Goal: Task Accomplishment & Management: Use online tool/utility

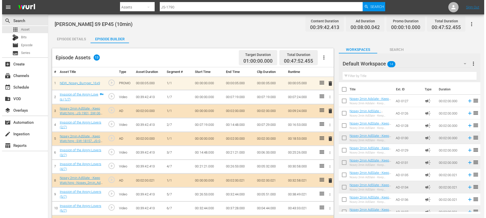
scroll to position [32, 0]
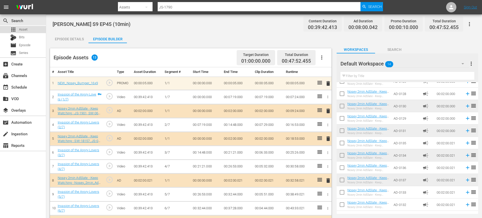
click at [31, 28] on div "apps Asset" at bounding box center [23, 29] width 46 height 7
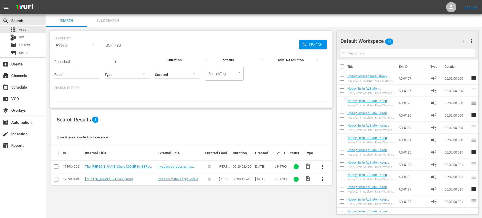
click at [129, 47] on input "JS-1790" at bounding box center [202, 45] width 195 height 12
type input "JS-1791"
click at [323, 179] on span "more_vert" at bounding box center [322, 179] width 6 height 6
click at [351, 179] on div "Episode" at bounding box center [350, 177] width 35 height 12
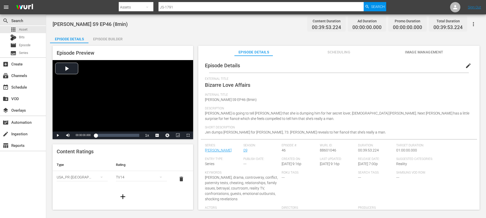
click at [465, 66] on span "edit" at bounding box center [468, 66] width 6 height 6
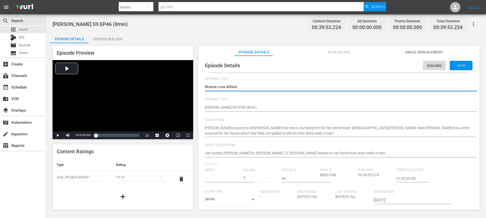
click at [225, 177] on input "text" at bounding box center [223, 178] width 36 height 12
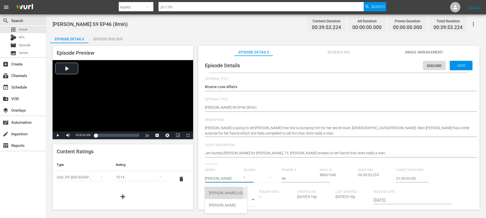
click at [219, 192] on div "[PERSON_NAME] (JS)" at bounding box center [226, 192] width 34 height 12
type input "[PERSON_NAME] (JS)"
click at [250, 178] on div "27" at bounding box center [259, 177] width 33 height 14
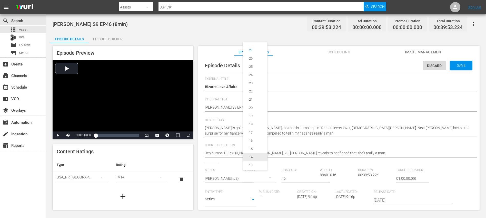
scroll to position [102, 0]
click at [256, 99] on span "9" at bounding box center [255, 96] width 25 height 8
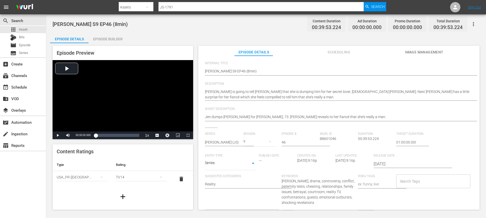
scroll to position [112, 0]
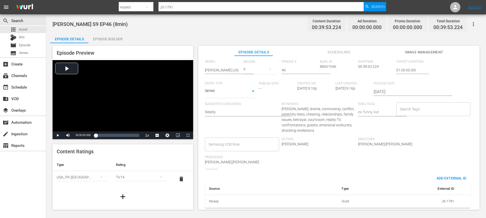
click at [403, 106] on input "Search Tags" at bounding box center [429, 108] width 62 height 9
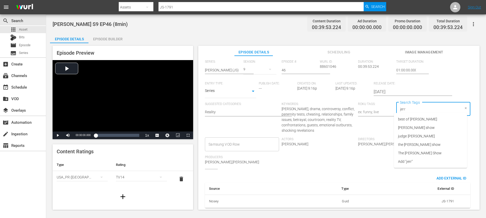
type input "[PERSON_NAME]"
click at [426, 128] on span "[PERSON_NAME] show" at bounding box center [416, 127] width 37 height 5
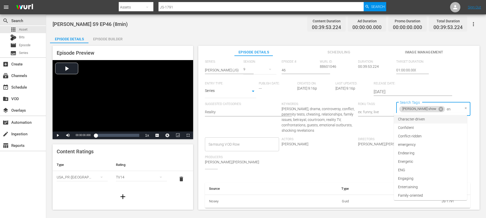
type input "eng"
click at [408, 119] on li "ENG" at bounding box center [430, 119] width 73 height 8
type input "trc"
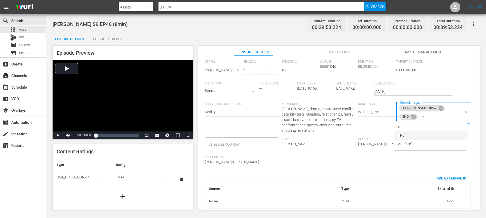
click at [406, 137] on li "TRC" at bounding box center [430, 135] width 73 height 8
type input "8"
click at [416, 128] on li "8min" at bounding box center [430, 127] width 73 height 8
click at [425, 144] on div "Directors [PERSON_NAME],[PERSON_NAME]" at bounding box center [396, 146] width 76 height 18
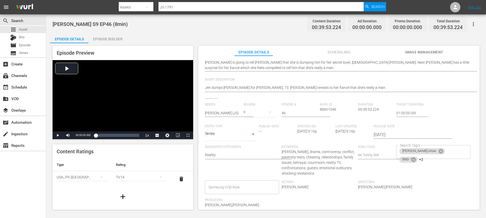
scroll to position [0, 0]
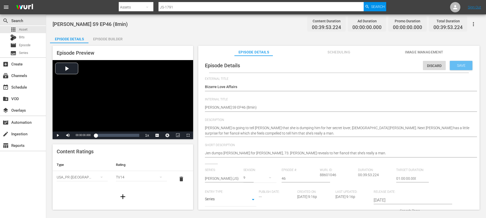
click at [462, 65] on span "Save" at bounding box center [461, 65] width 17 height 4
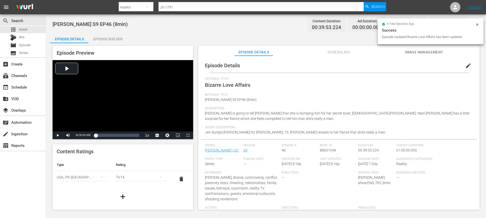
click at [121, 196] on icon "button" at bounding box center [123, 196] width 8 height 8
click at [95, 192] on button "simple table" at bounding box center [101, 193] width 12 height 12
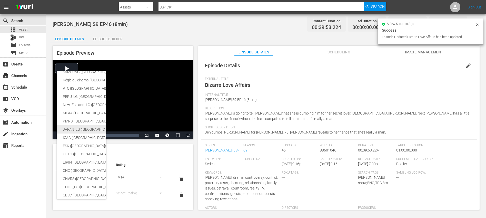
scroll to position [89, 0]
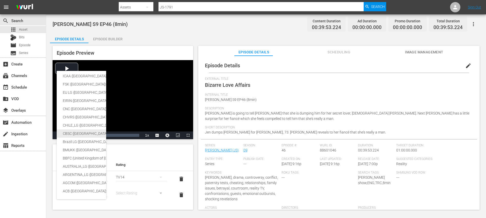
drag, startPoint x: 79, startPoint y: 130, endPoint x: 81, endPoint y: 136, distance: 6.7
click at [79, 130] on div "CBSC ([GEOGRAPHIC_DATA])" at bounding box center [122, 133] width 118 height 8
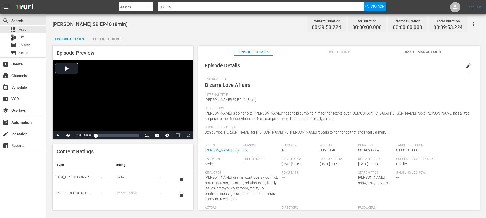
click at [125, 191] on div "simple table" at bounding box center [141, 193] width 51 height 14
click at [127, 183] on div "14+" at bounding box center [138, 182] width 37 height 8
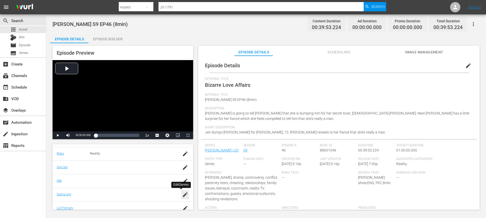
click at [183, 195] on icon "button" at bounding box center [185, 194] width 5 height 5
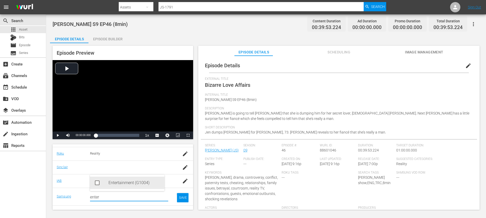
click at [133, 186] on div "Entertainment (G1004)" at bounding box center [134, 182] width 52 height 12
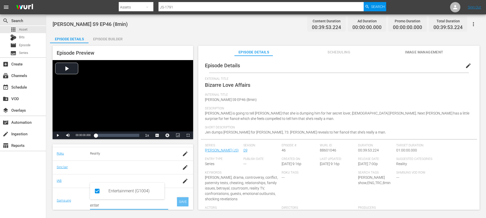
type input "enter"
click at [177, 201] on div "SAVE" at bounding box center [183, 201] width 12 height 9
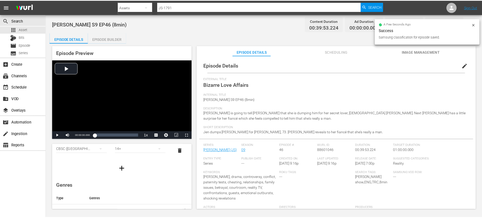
scroll to position [0, 0]
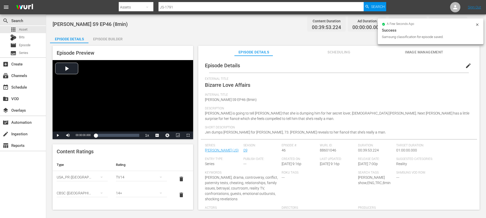
click at [110, 36] on div "Episode Builder" at bounding box center [107, 39] width 38 height 12
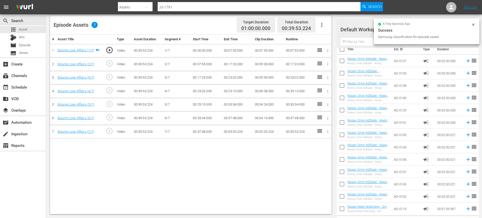
scroll to position [20, 0]
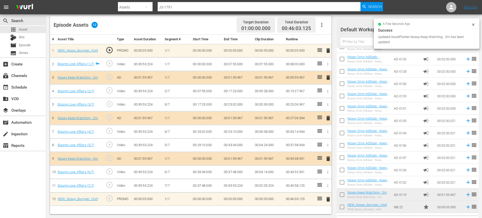
click at [473, 24] on icon at bounding box center [473, 25] width 4 height 4
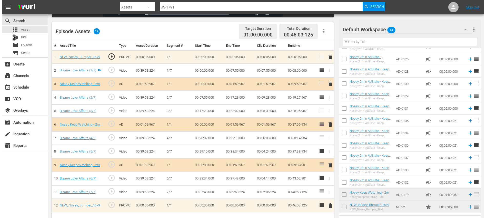
scroll to position [0, 0]
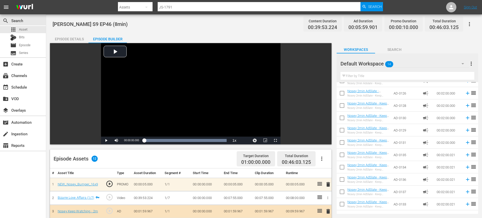
click at [76, 40] on div "Episode Details" at bounding box center [69, 39] width 38 height 12
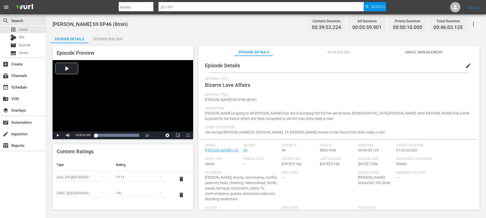
click at [474, 23] on icon "button" at bounding box center [473, 24] width 6 height 6
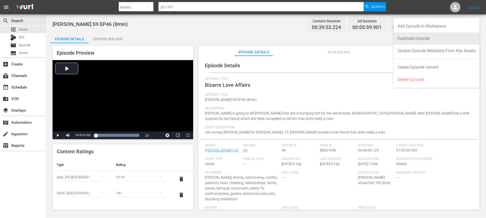
click at [431, 35] on div "Duplicate Episode" at bounding box center [436, 38] width 78 height 12
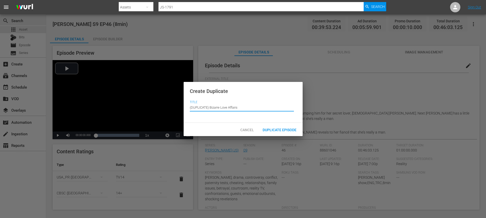
drag, startPoint x: 209, startPoint y: 107, endPoint x: 200, endPoint y: 98, distance: 12.7
click at [200, 98] on div "Create Duplicate Title Episode Title (DUPLICATE) Bizarre Love Affairs" at bounding box center [243, 102] width 119 height 41
type input "Bizarre Love Affairs"
click at [269, 128] on span "Duplicate Episode" at bounding box center [279, 130] width 42 height 4
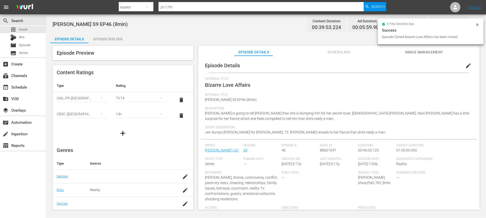
click at [468, 63] on button "edit" at bounding box center [468, 65] width 12 height 12
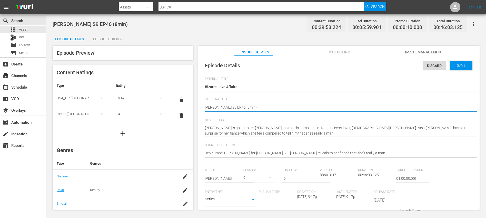
type textarea "[PERSON_NAME] S9 EP46 (1min)"
type textarea "[PERSON_NAME] S9 EP46 (10min)"
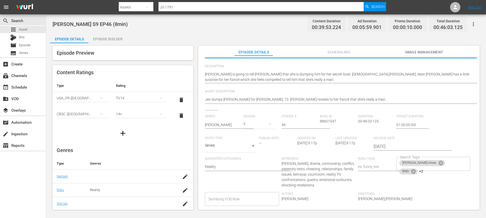
scroll to position [112, 0]
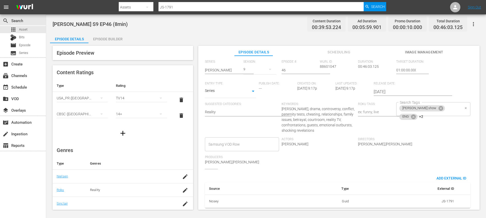
type textarea "[PERSON_NAME] S9 EP46 (10min)"
click at [445, 109] on div "[PERSON_NAME] show ENG +2 Search Tags" at bounding box center [433, 109] width 74 height 14
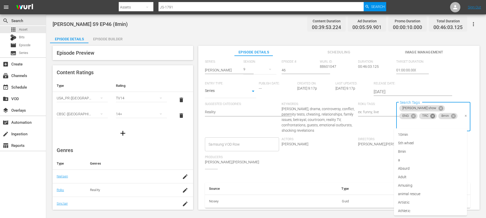
click at [430, 113] on icon at bounding box center [433, 116] width 6 height 6
click at [428, 114] on span "8min" at bounding box center [426, 116] width 14 height 4
click at [431, 114] on icon at bounding box center [433, 116] width 5 height 5
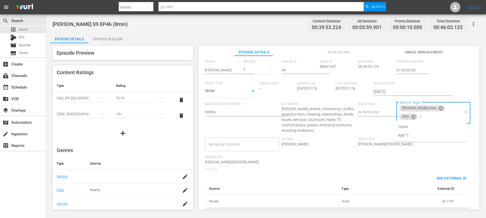
type input "10"
click at [413, 126] on li "10min" at bounding box center [430, 127] width 73 height 8
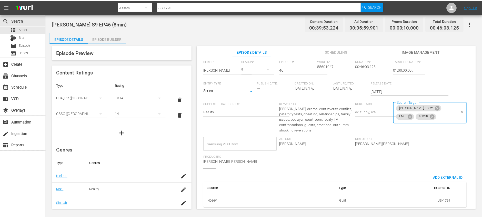
scroll to position [0, 0]
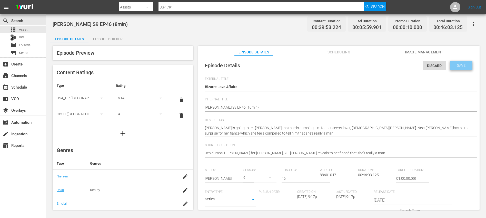
click at [463, 64] on span "Save" at bounding box center [461, 65] width 17 height 4
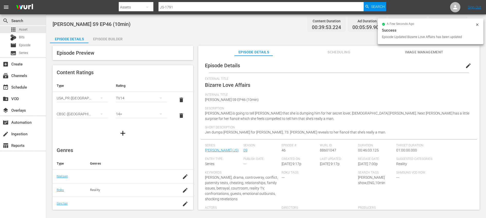
click at [105, 41] on div "Episode Builder" at bounding box center [107, 39] width 38 height 12
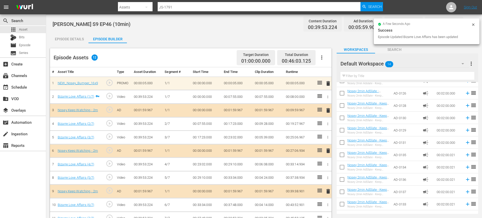
click at [322, 58] on icon "button" at bounding box center [321, 57] width 1 height 4
click at [325, 74] on div "Clear Ads" at bounding box center [337, 72] width 35 height 12
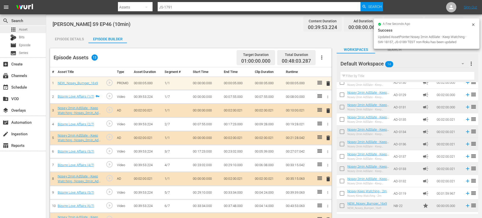
click at [32, 28] on div "apps Asset" at bounding box center [23, 29] width 46 height 7
